Goal: Task Accomplishment & Management: Complete application form

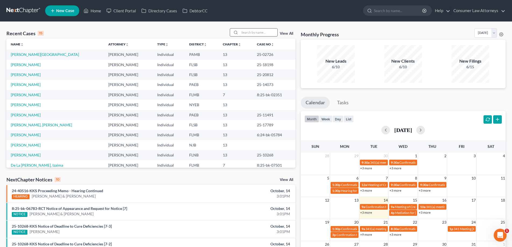
click at [241, 33] on input "search" at bounding box center [259, 33] width 38 height 8
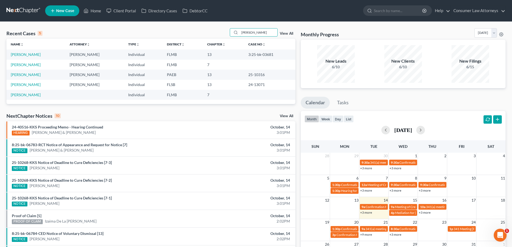
type input "[PERSON_NAME]"
drag, startPoint x: 273, startPoint y: 54, endPoint x: 246, endPoint y: 54, distance: 26.6
click at [246, 54] on td "3:25-bk-03681" at bounding box center [269, 54] width 51 height 10
copy td "3:25-bk-03681"
click at [252, 59] on td "3:25-bk-03681" at bounding box center [269, 54] width 51 height 10
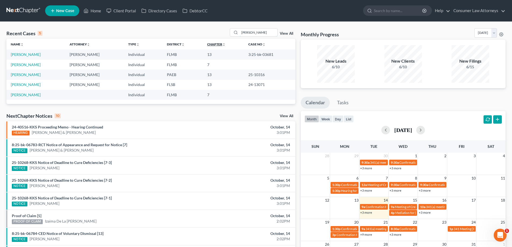
drag, startPoint x: 258, startPoint y: 34, endPoint x: 212, endPoint y: 44, distance: 47.4
click at [214, 43] on div "Recent Cases 5 [PERSON_NAME] View All Name unfold_more expand_more expand_less …" at bounding box center [150, 66] width 289 height 76
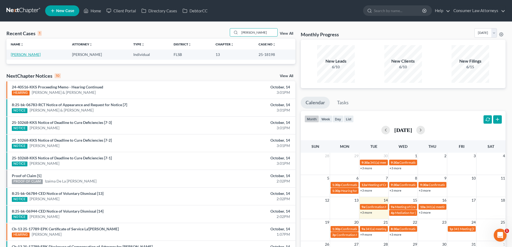
type input "[PERSON_NAME]"
click at [23, 55] on link "[PERSON_NAME]" at bounding box center [26, 54] width 30 height 5
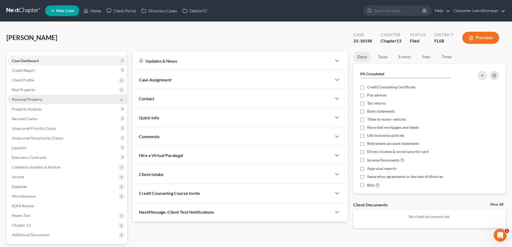
click at [22, 101] on span "Personal Property" at bounding box center [27, 99] width 31 height 5
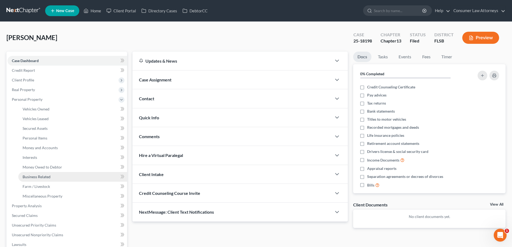
click at [35, 173] on link "Business Related" at bounding box center [72, 177] width 109 height 10
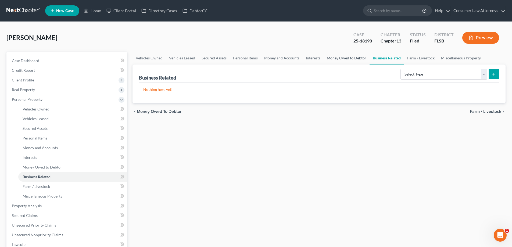
click at [356, 61] on link "Money Owed to Debtor" at bounding box center [347, 58] width 46 height 13
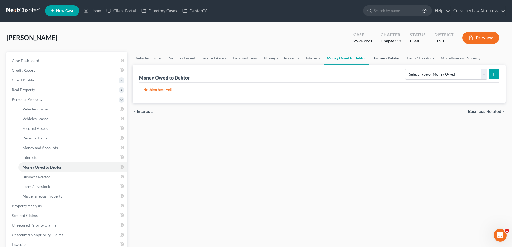
click at [381, 60] on link "Business Related" at bounding box center [387, 58] width 34 height 13
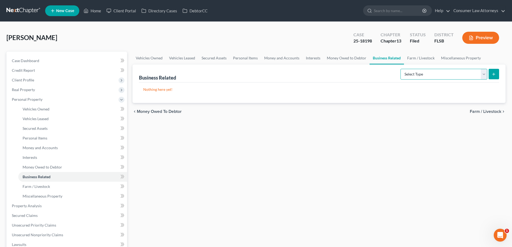
click at [486, 73] on select "Select Type Customer Lists Franchises Inventory Licenses Machinery Office Equip…" at bounding box center [444, 74] width 87 height 11
select select "other_business_related_property_not_listed"
click at [401, 69] on select "Select Type Customer Lists Franchises Inventory Licenses Machinery Office Equip…" at bounding box center [444, 74] width 87 height 11
click at [497, 71] on button "submit" at bounding box center [494, 74] width 10 height 10
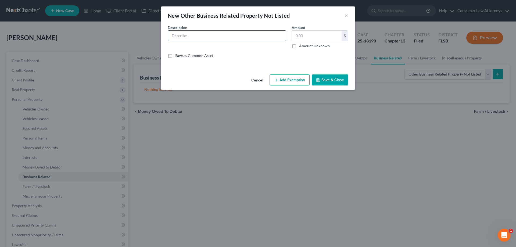
click at [258, 37] on input "text" at bounding box center [227, 36] width 118 height 10
type input "Dvex Logistics"
click at [301, 37] on input "text" at bounding box center [317, 36] width 50 height 10
type input "1"
click at [328, 83] on button "Save & Close" at bounding box center [330, 79] width 37 height 11
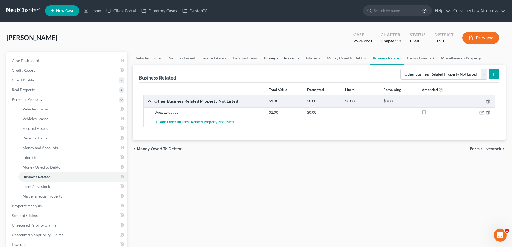
click at [277, 59] on link "Money and Accounts" at bounding box center [282, 58] width 42 height 13
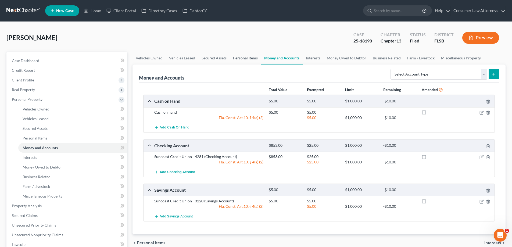
click at [243, 58] on link "Personal Items" at bounding box center [245, 58] width 31 height 13
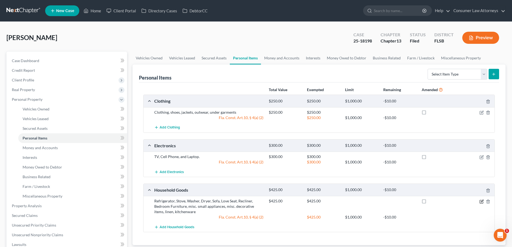
click at [483, 202] on icon "button" at bounding box center [482, 202] width 4 height 4
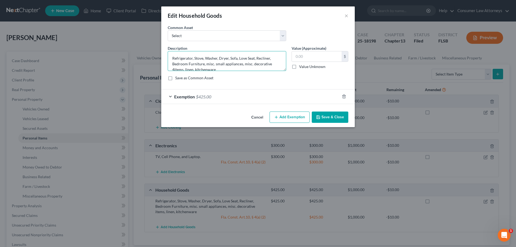
scroll to position [1, 0]
type textarea "Refrigerator, Stove, Washer, Dryer, Sofa, Love Seat, Recliner, Bedroom Furnitur…"
click at [307, 55] on input "text" at bounding box center [317, 56] width 50 height 10
type input "415"
click at [294, 96] on div "Exemption $425.00" at bounding box center [250, 97] width 179 height 14
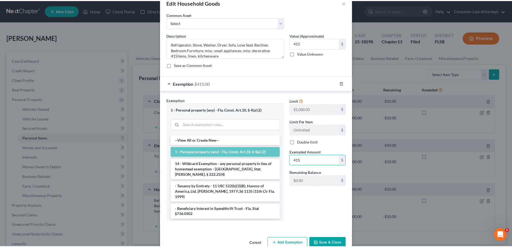
scroll to position [26, 0]
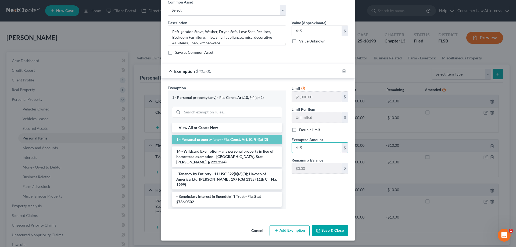
type input "415"
click at [325, 231] on button "Save & Close" at bounding box center [330, 230] width 37 height 11
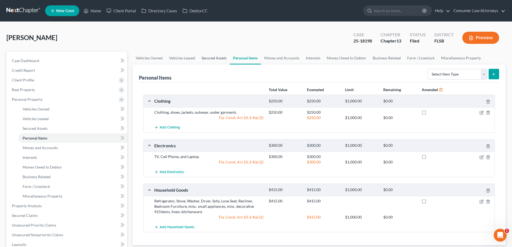
click at [213, 61] on link "Secured Assets" at bounding box center [213, 58] width 31 height 13
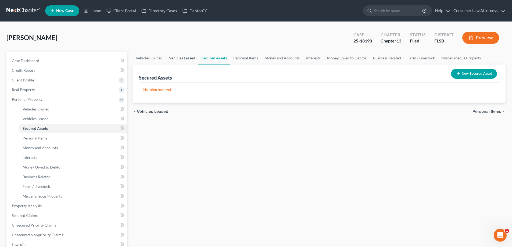
click at [186, 60] on link "Vehicles Leased" at bounding box center [182, 58] width 33 height 13
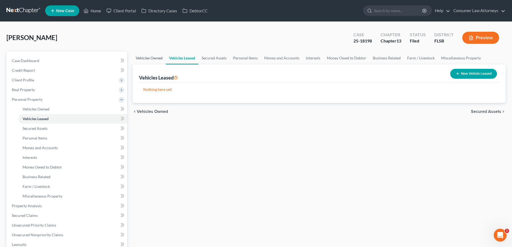
click at [150, 59] on link "Vehicles Owned" at bounding box center [149, 58] width 33 height 13
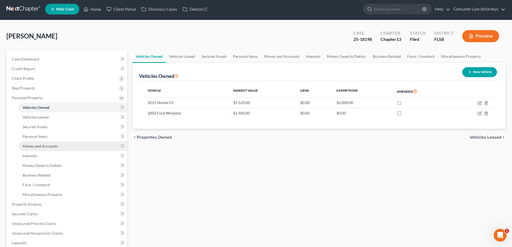
scroll to position [108, 0]
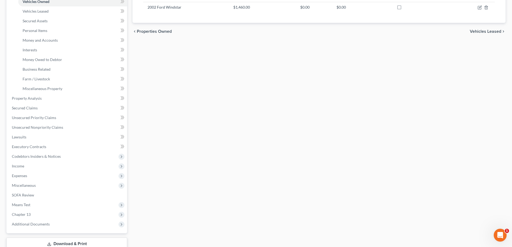
click at [68, 245] on link "Download & Print" at bounding box center [66, 244] width 121 height 13
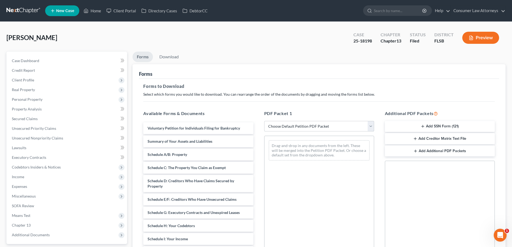
click at [275, 129] on select "Choose Default Petition PDF Packet Complete Bankruptcy Petition (all forms and …" at bounding box center [319, 126] width 110 height 11
select select "2"
click at [264, 121] on select "Choose Default Petition PDF Packet Complete Bankruptcy Petition (all forms and …" at bounding box center [319, 126] width 110 height 11
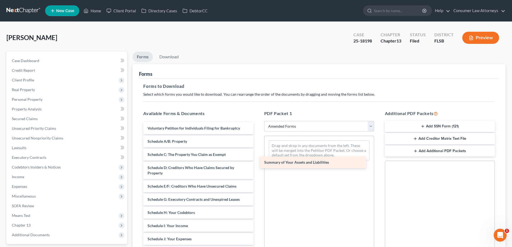
drag, startPoint x: 180, startPoint y: 141, endPoint x: 296, endPoint y: 162, distance: 118.6
click at [258, 162] on div "Summary of Your Assets and Liabilities Voluntary Petition for Individuals Filin…" at bounding box center [198, 235] width 119 height 226
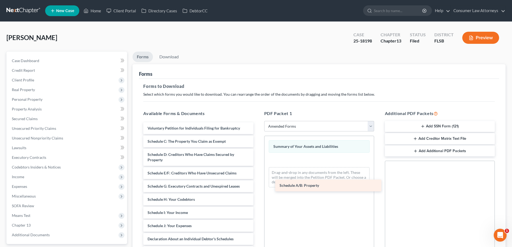
drag, startPoint x: 176, startPoint y: 137, endPoint x: 308, endPoint y: 181, distance: 139.6
click at [258, 181] on div "Schedule A/B: Property Voluntary Petition for Individuals Filing for Bankruptcy…" at bounding box center [198, 228] width 119 height 212
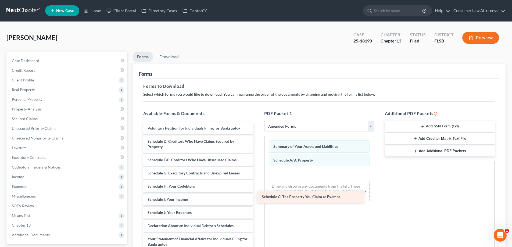
drag, startPoint x: 201, startPoint y: 142, endPoint x: 316, endPoint y: 197, distance: 127.0
click at [258, 197] on div "Schedule C: The Property You Claim as Exempt Voluntary Petition for Individuals…" at bounding box center [198, 221] width 119 height 199
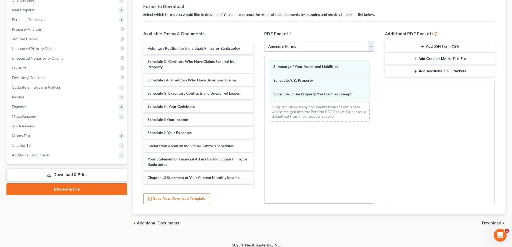
scroll to position [81, 0]
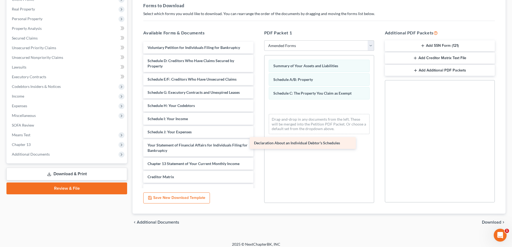
drag, startPoint x: 183, startPoint y: 147, endPoint x: 293, endPoint y: 145, distance: 110.6
click at [258, 145] on div "Declaration About an Individual Debtor's Schedules Voluntary Petition for Indiv…" at bounding box center [198, 135] width 119 height 186
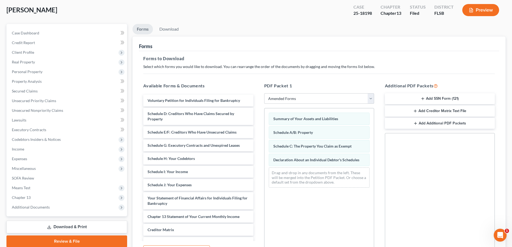
scroll to position [27, 0]
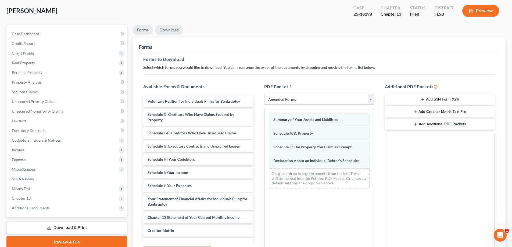
click at [179, 27] on link "Download" at bounding box center [169, 30] width 28 height 10
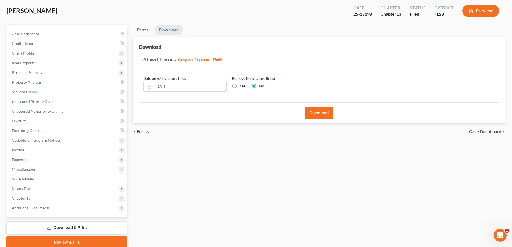
click at [319, 115] on button "Download" at bounding box center [319, 113] width 28 height 12
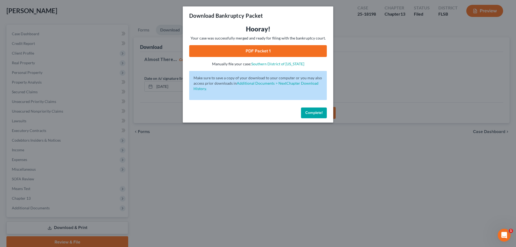
click at [260, 53] on link "PDF Packet 1" at bounding box center [258, 51] width 138 height 12
click at [162, 82] on div "Download Bankruptcy Packet Hooray! Your case was successfully merged and ready …" at bounding box center [258, 123] width 516 height 247
